Goal: Transaction & Acquisition: Purchase product/service

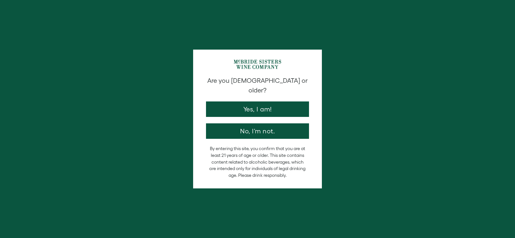
click at [264, 102] on button "Yes, I am!" at bounding box center [257, 108] width 103 height 15
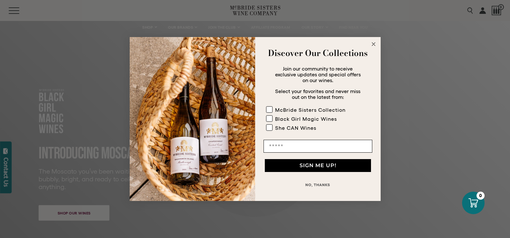
click at [380, 46] on form "Discover Our Collections Join our community to receive exclusive updates and sp…" at bounding box center [255, 119] width 251 height 164
click at [374, 43] on icon "Close dialog" at bounding box center [373, 44] width 3 height 3
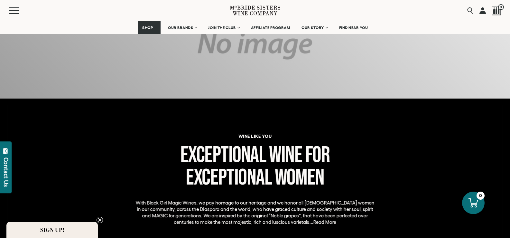
scroll to position [258, 0]
